Goal: Information Seeking & Learning: Learn about a topic

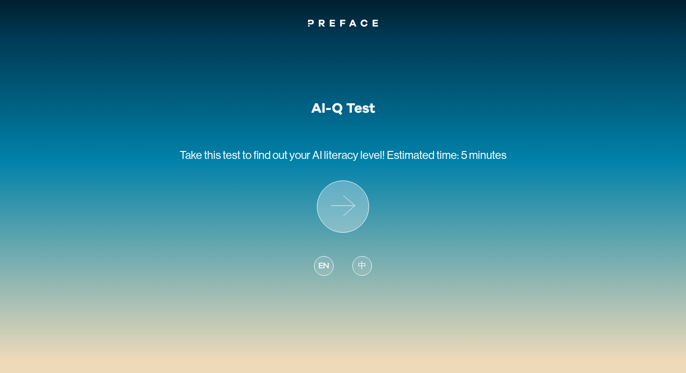
click at [348, 191] on icon at bounding box center [342, 206] width 51 height 51
click at [358, 267] on span "中" at bounding box center [362, 266] width 8 height 13
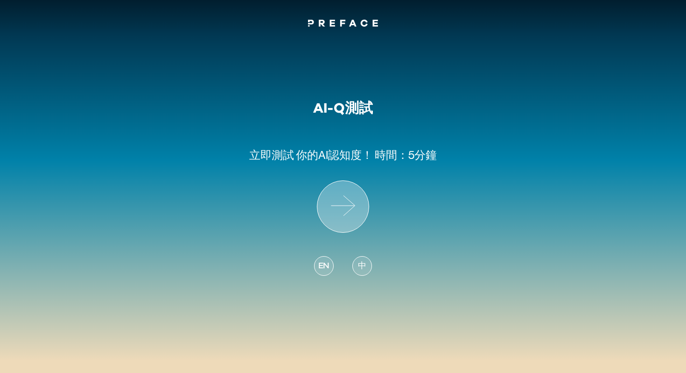
click at [344, 200] on icon at bounding box center [342, 206] width 51 height 51
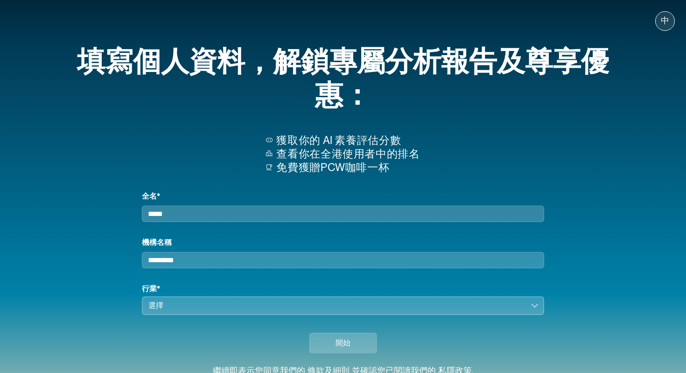
click at [291, 211] on input "全名*" at bounding box center [343, 213] width 402 height 16
type input "*****"
click at [218, 267] on input "機構名稱" at bounding box center [343, 260] width 402 height 16
type input "*****"
click at [199, 311] on div "選擇" at bounding box center [336, 305] width 376 height 11
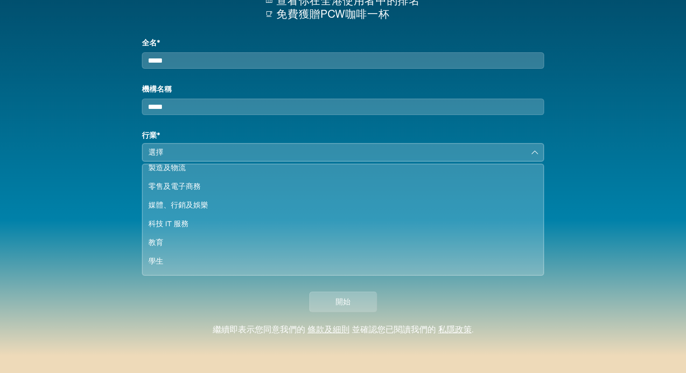
scroll to position [49, 0]
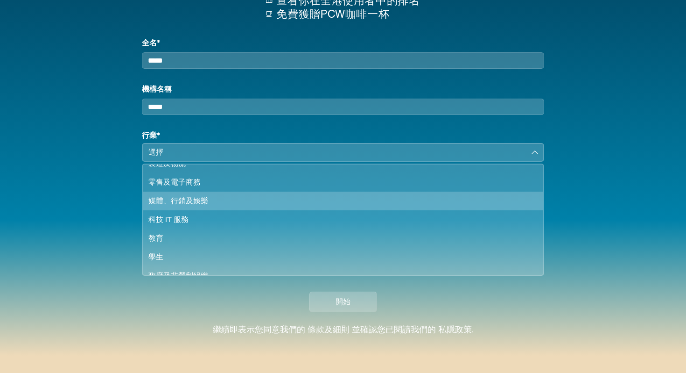
click at [204, 206] on div "媒體、行銷及娛樂" at bounding box center [337, 200] width 378 height 11
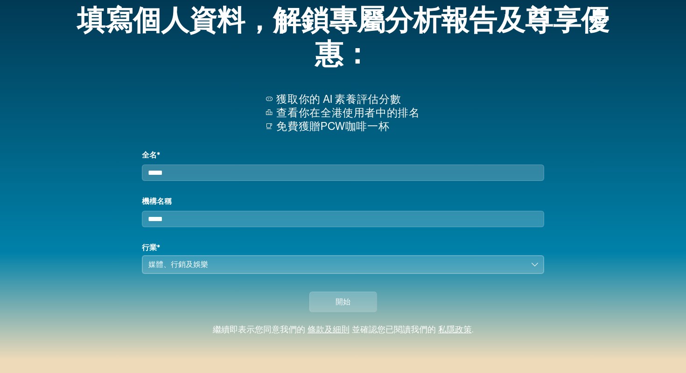
click at [324, 257] on button "媒體、行銷及娛樂" at bounding box center [343, 264] width 402 height 19
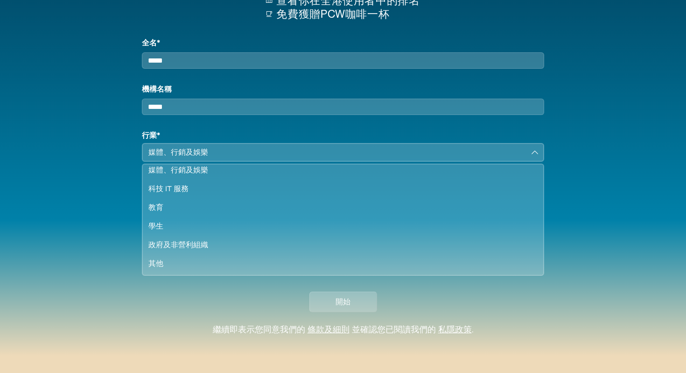
scroll to position [162, 0]
click at [632, 191] on div "填寫個人資料，解鎖專屬分析報告及尊享優惠： 獲取你的 AI 素養評估分數 查看你在全港使用者中的排名 免費獲贈PCW咖啡一杯 全名* ***** 機構名稱 *…" at bounding box center [343, 102] width 598 height 445
click at [368, 313] on div "開始" at bounding box center [343, 299] width 575 height 51
click at [363, 307] on button "開始" at bounding box center [343, 301] width 68 height 21
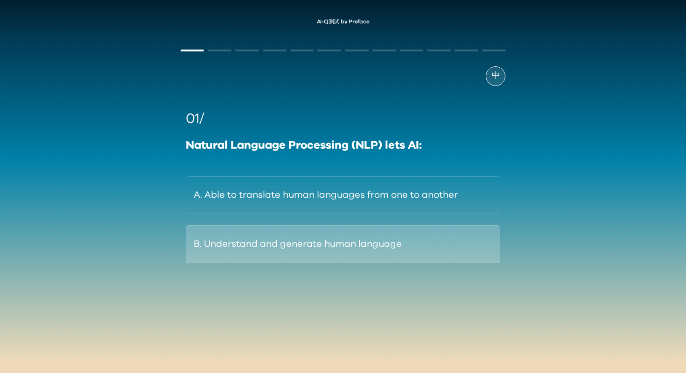
click at [352, 254] on button "B. Understand and generate human language" at bounding box center [343, 244] width 315 height 38
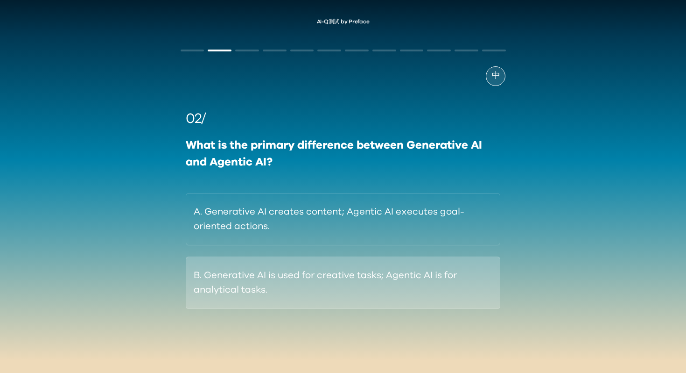
click at [394, 286] on button "B. Generative AI is used for creative tasks; Agentic AI is for analytical tasks." at bounding box center [343, 282] width 315 height 52
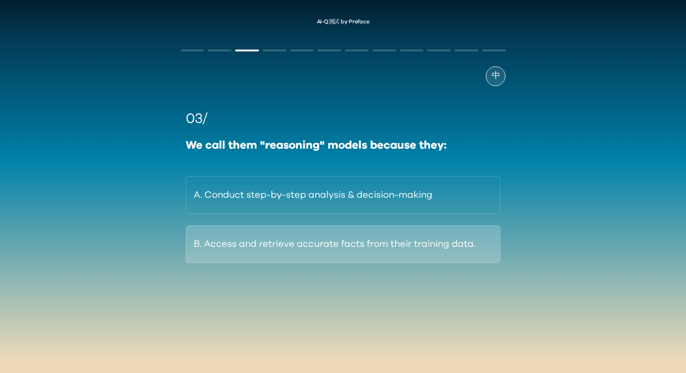
click at [365, 246] on button "B. Access and retrieve accurate facts from their training data." at bounding box center [343, 244] width 315 height 38
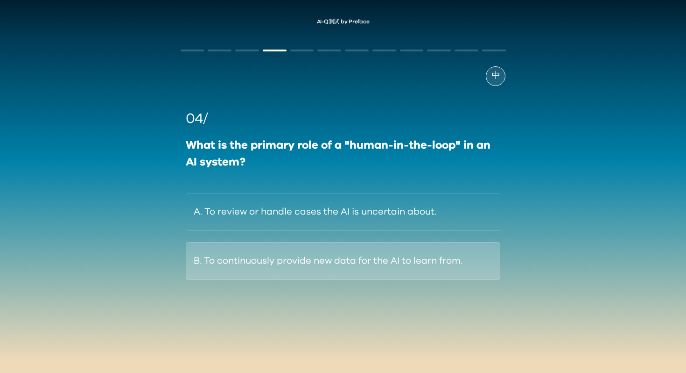
click at [376, 267] on button "B. To continuously provide new data for the AI to learn from." at bounding box center [343, 261] width 315 height 38
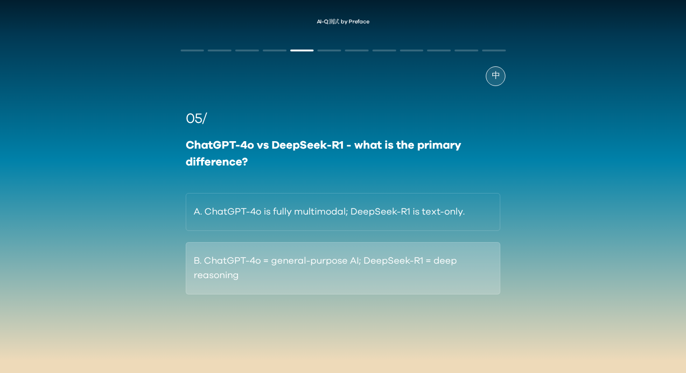
click at [377, 257] on button "B. ChatGPT-4o = general-purpose AI; DeepSeek-R1 = deep reasoning" at bounding box center [343, 268] width 315 height 52
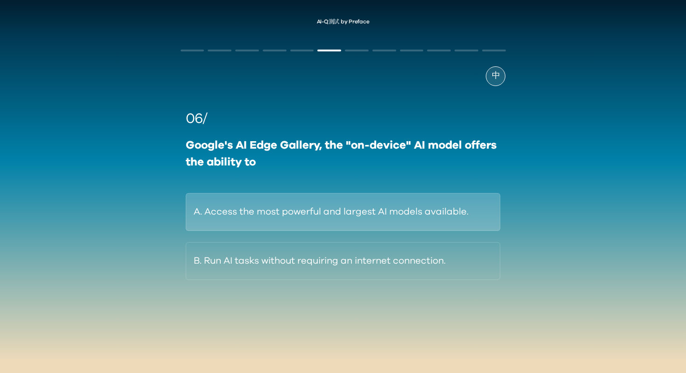
click at [391, 215] on button "A. Access the most powerful and largest AI models available." at bounding box center [343, 212] width 315 height 38
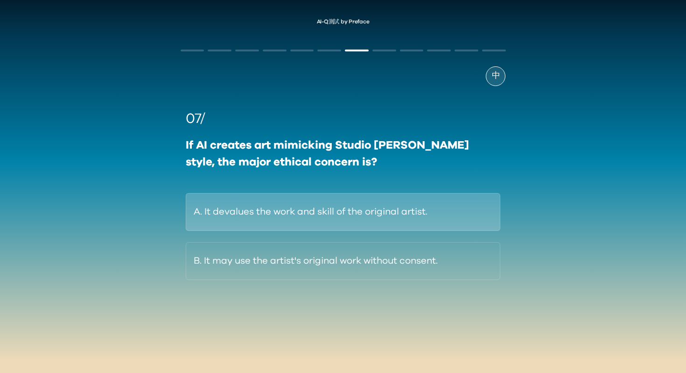
click at [392, 223] on button "A. It devalues the work and skill of the original artist." at bounding box center [343, 212] width 315 height 38
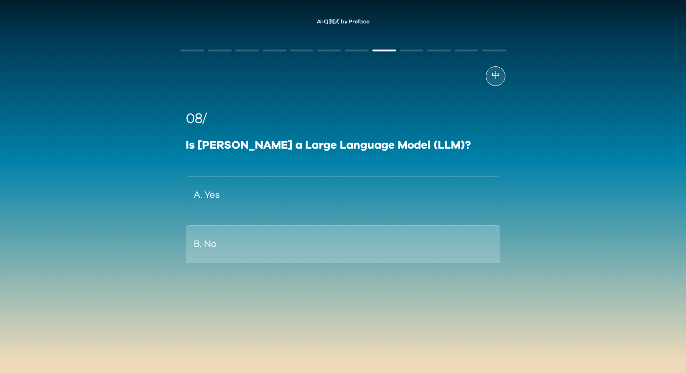
click at [388, 239] on button "B. No" at bounding box center [343, 244] width 315 height 38
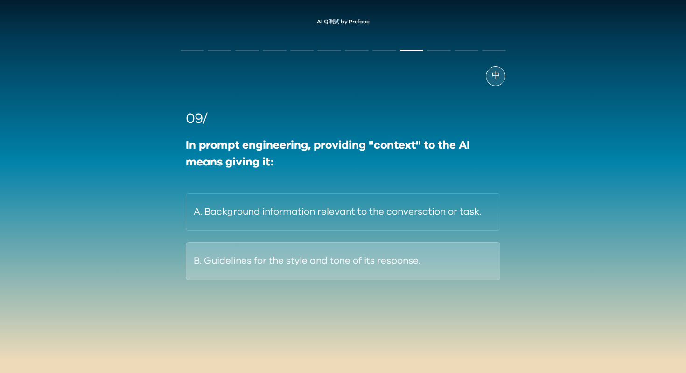
click at [392, 255] on button "B. Guidelines for the style and tone of its response." at bounding box center [343, 261] width 315 height 38
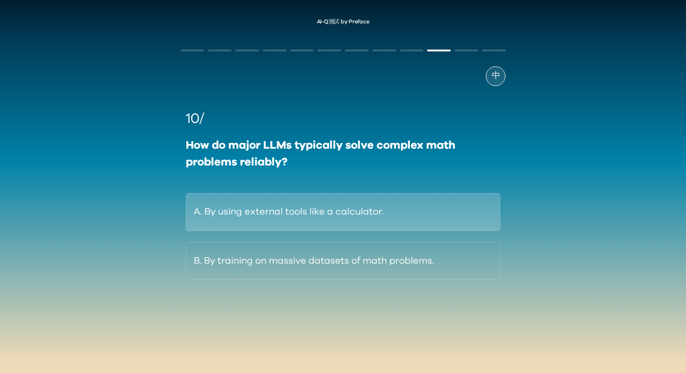
click at [400, 207] on button "A. By using external tools like a calculator." at bounding box center [343, 212] width 315 height 38
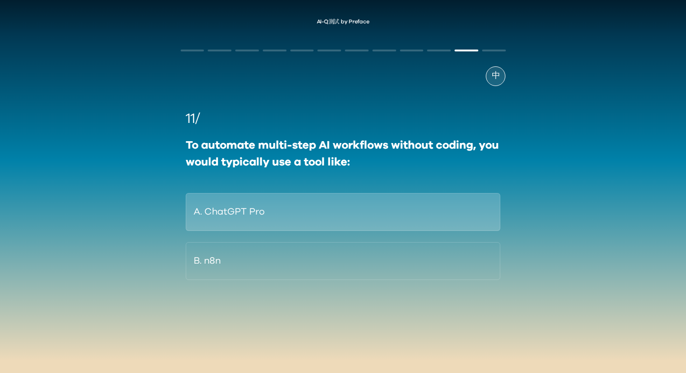
click at [382, 214] on button "A. ChatGPT Pro" at bounding box center [343, 212] width 315 height 38
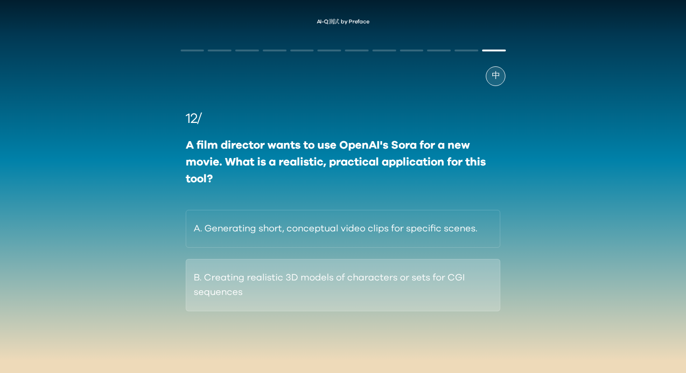
click at [373, 272] on button "B. Creating realistic 3D models of characters or sets for CGI sequences" at bounding box center [343, 285] width 315 height 52
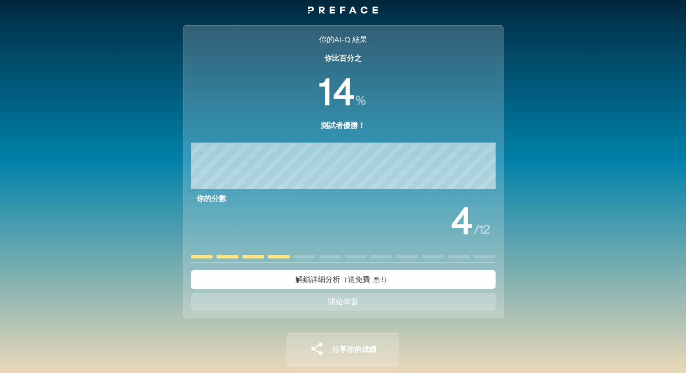
scroll to position [16, 0]
